Goal: Find specific page/section: Find specific page/section

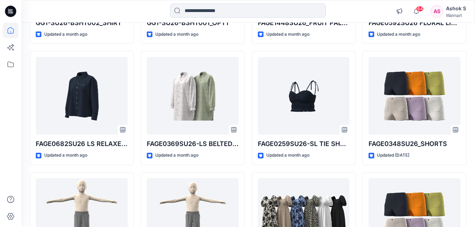
scroll to position [1229, 0]
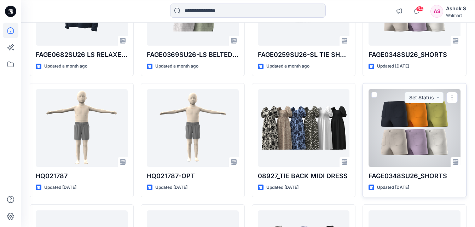
click at [415, 133] on div at bounding box center [415, 128] width 92 height 78
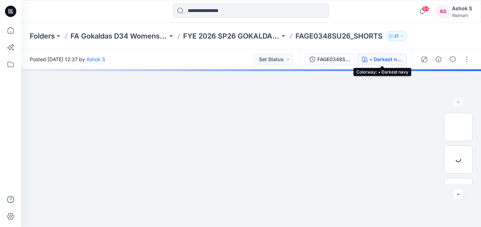
click at [381, 58] on div "• Darkest navy" at bounding box center [386, 60] width 33 height 8
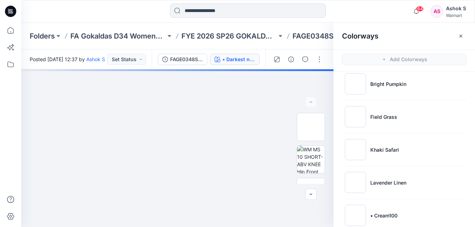
scroll to position [54, 0]
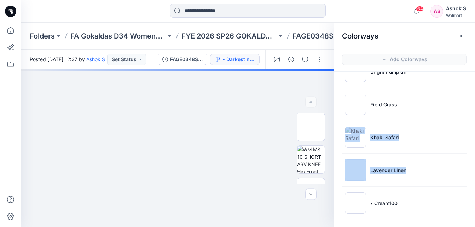
drag, startPoint x: 473, startPoint y: 168, endPoint x: 463, endPoint y: 87, distance: 81.7
click at [463, 88] on ul "• Darkest navy Bright Pumpkin Field Grass Khaki Safari Lavender Linen • Cream100" at bounding box center [405, 121] width 142 height 206
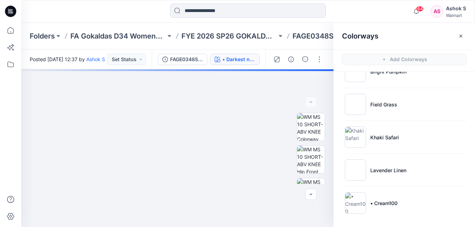
click at [372, 9] on div "64 Notifications Your style FAGE0115SM26_HR PATCH POCKET CROPPED WIDE LEG is re…" at bounding box center [248, 12] width 454 height 16
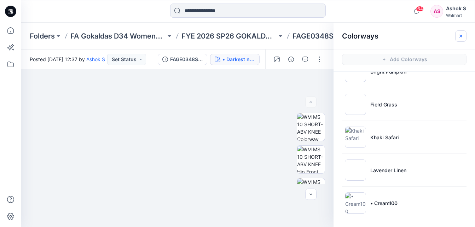
click at [460, 39] on button "button" at bounding box center [461, 35] width 11 height 11
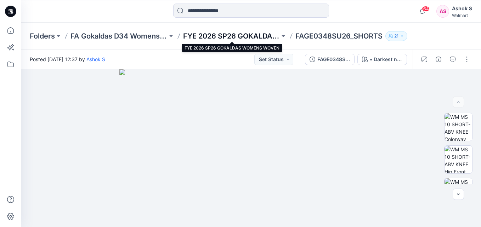
click at [260, 33] on p "FYE 2026 SP26 GOKALDAS WOMENS WOVEN" at bounding box center [231, 36] width 97 height 10
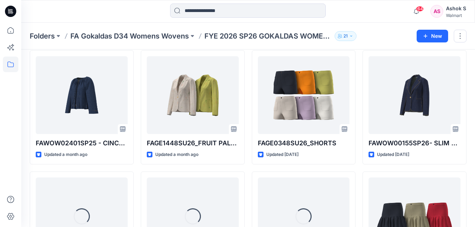
scroll to position [19, 0]
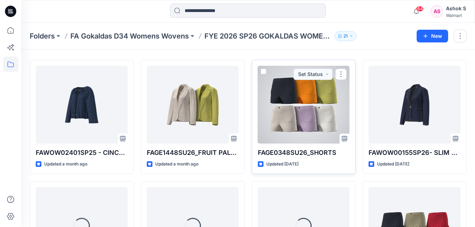
click at [309, 104] on div at bounding box center [304, 105] width 92 height 78
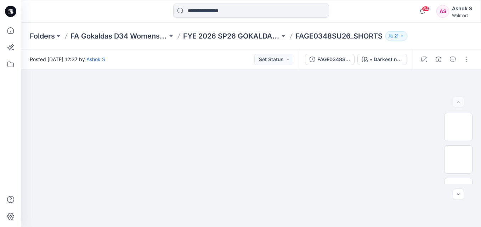
click at [449, 38] on div "Folders FA Gokaldas D34 Womens Wovens FYE 2026 SP26 GOKALDAS WOMENS WOVEN FAGE0…" at bounding box center [251, 36] width 460 height 27
click at [422, 35] on div "Folders FA Gokaldas D34 Womens Wovens FYE 2026 SP26 GOKALDAS WOMENS WOVEN FAGE0…" at bounding box center [251, 36] width 460 height 27
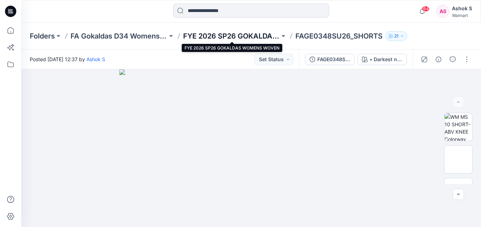
click at [242, 33] on p "FYE 2026 SP26 GOKALDAS WOMENS WOVEN" at bounding box center [231, 36] width 97 height 10
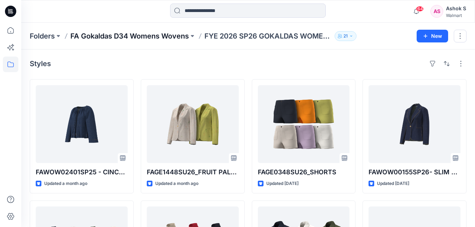
click at [155, 34] on p "FA Gokaldas D34 Womens Wovens" at bounding box center [129, 36] width 119 height 10
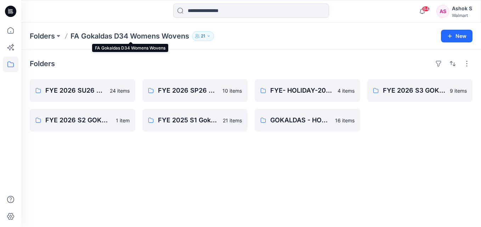
click at [118, 36] on p "FA Gokaldas D34 Womens Wovens" at bounding box center [129, 36] width 119 height 10
click at [204, 35] on p "21" at bounding box center [203, 36] width 4 height 8
click at [241, 34] on div "Folders FA Gokaldas D34 Womens Wovens 21 Folder Access Members and Externals In…" at bounding box center [223, 36] width 387 height 10
